Goal: Navigation & Orientation: Find specific page/section

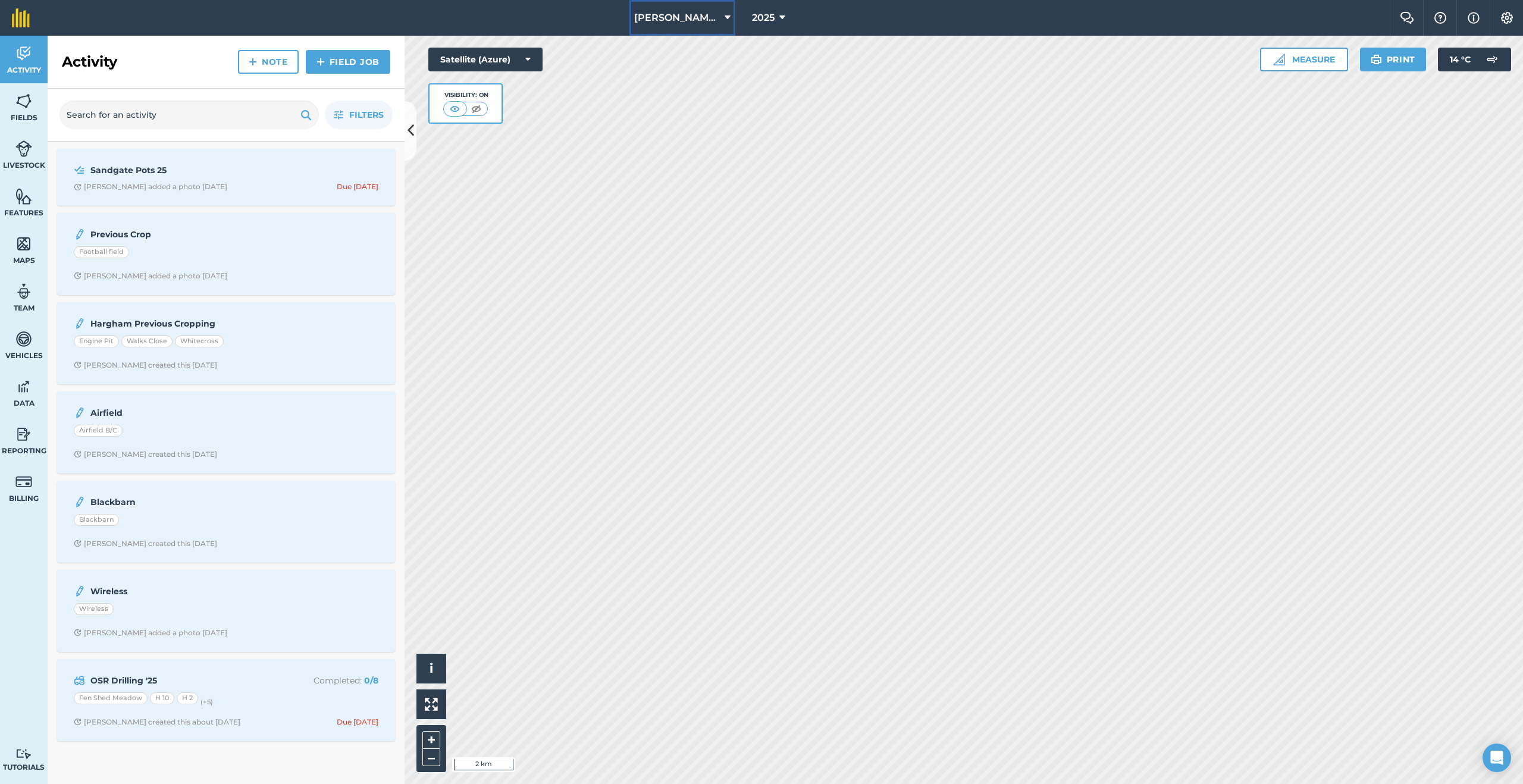
click at [703, 14] on span "[PERSON_NAME] Ltd." at bounding box center [677, 18] width 86 height 14
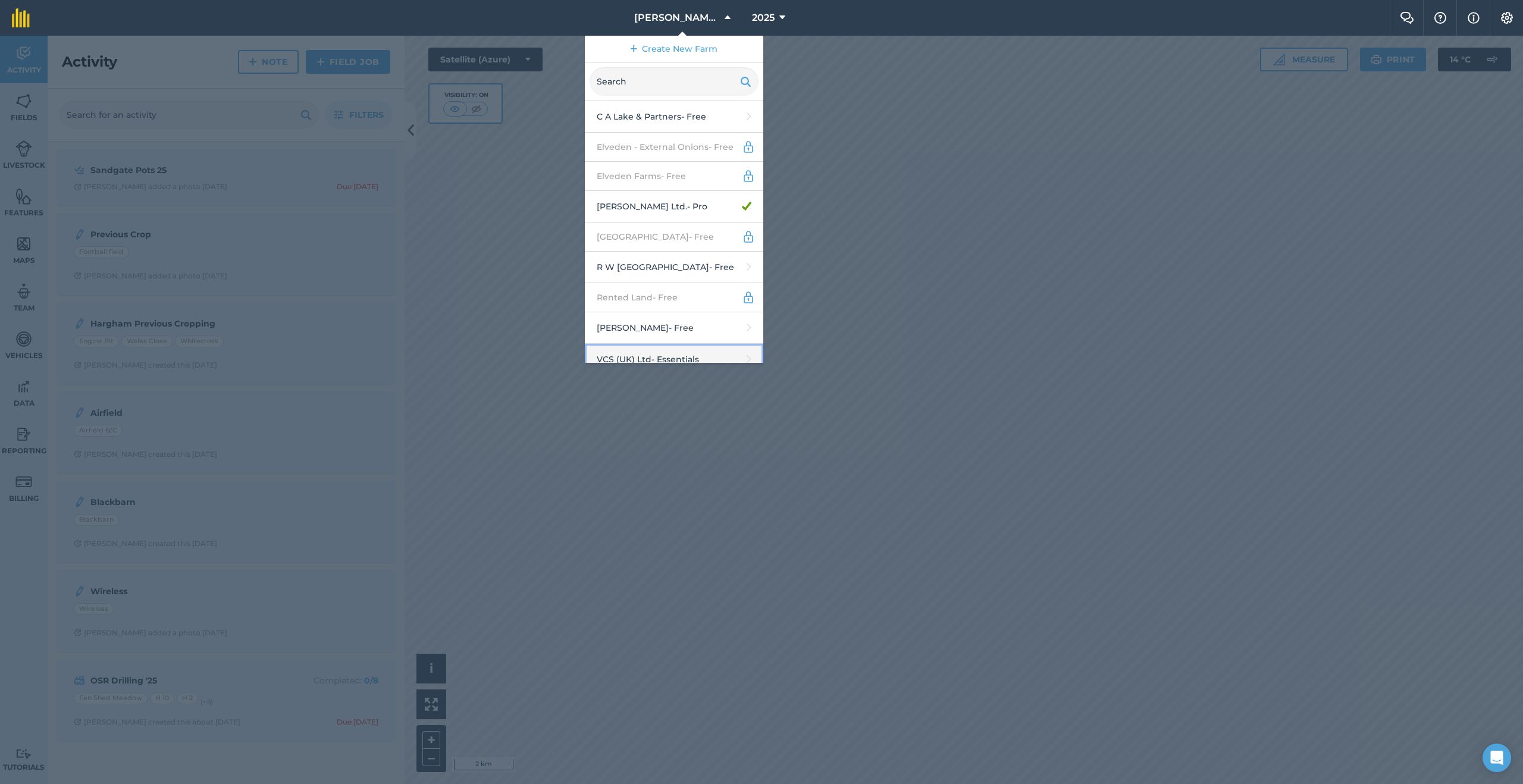
click at [663, 352] on link "VCS (UK) Ltd - Essentials" at bounding box center [673, 359] width 178 height 31
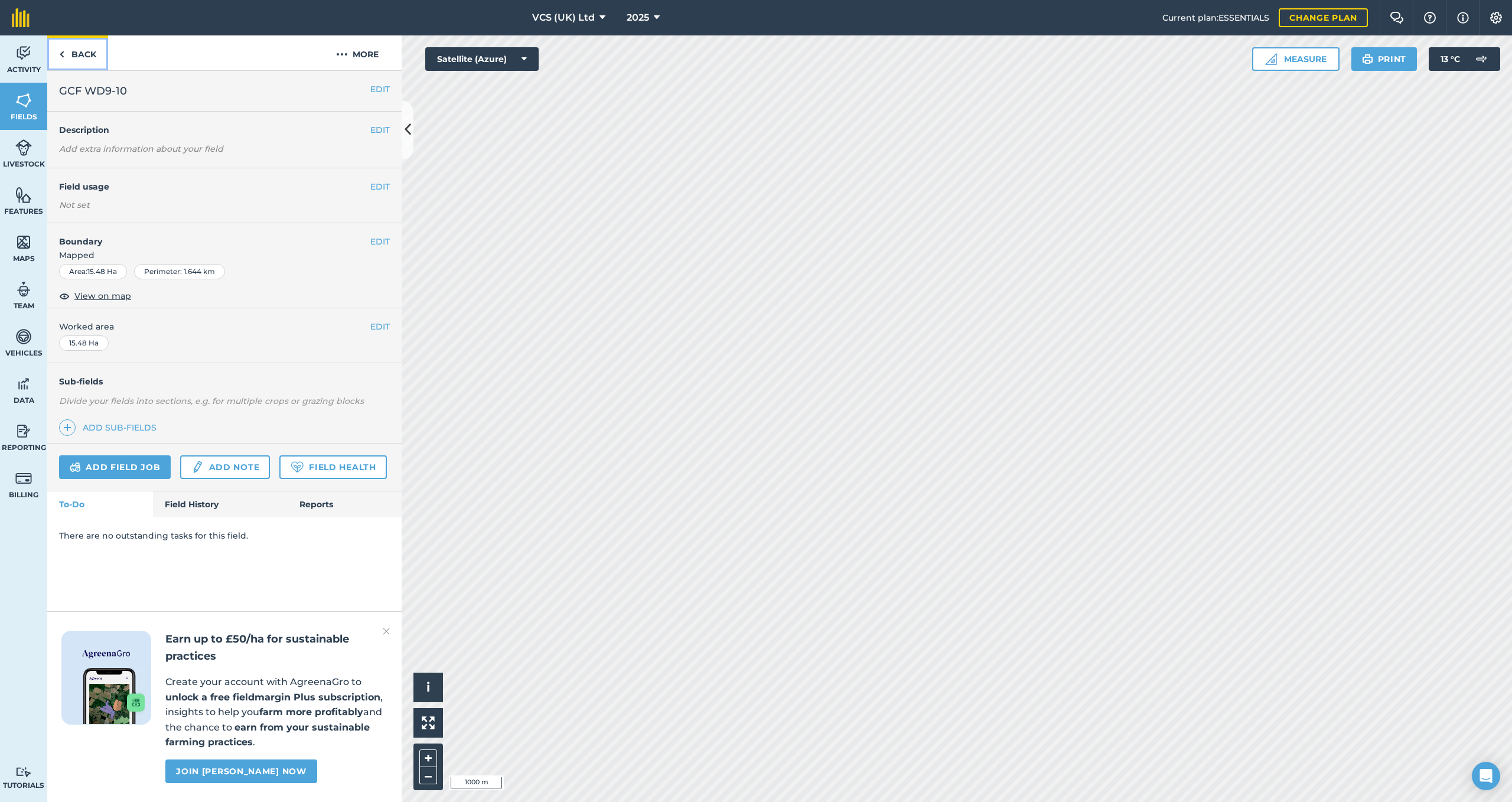
click at [73, 47] on link "Back" at bounding box center [78, 52] width 61 height 35
